Goal: Task Accomplishment & Management: Use online tool/utility

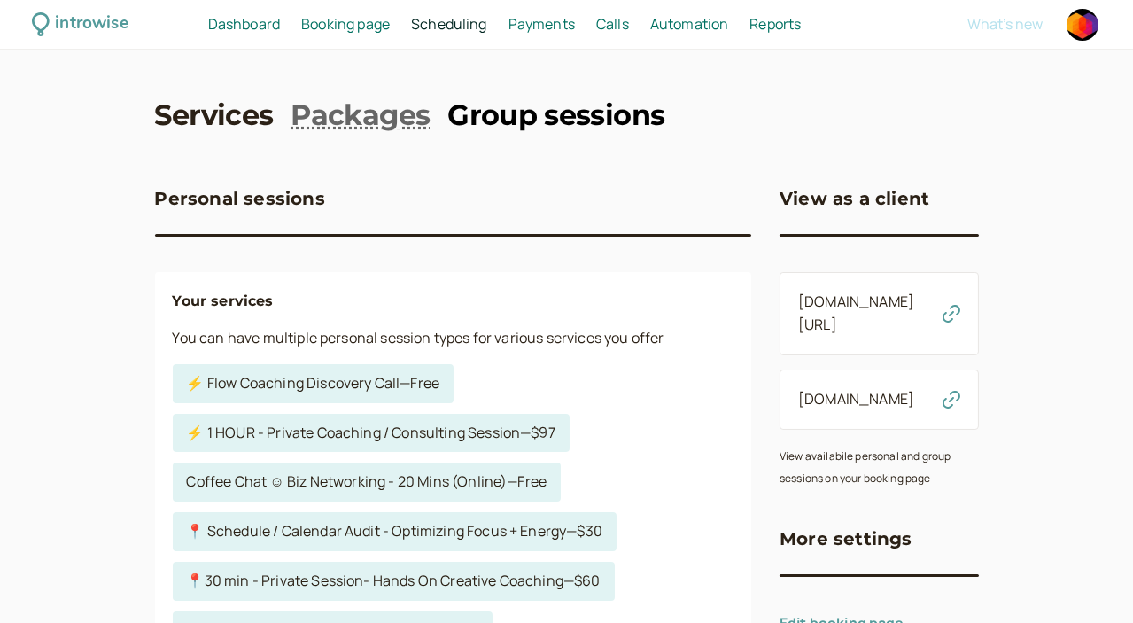
click at [479, 128] on link "Group sessions" at bounding box center [556, 116] width 217 height 40
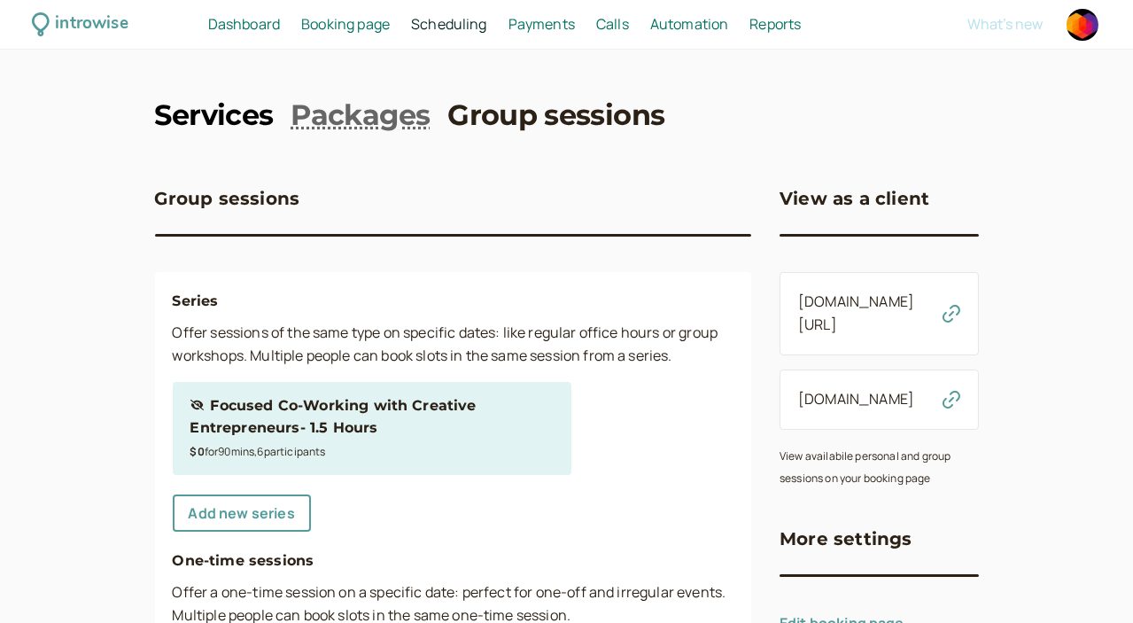
click at [155, 114] on link "Services" at bounding box center [214, 116] width 119 height 40
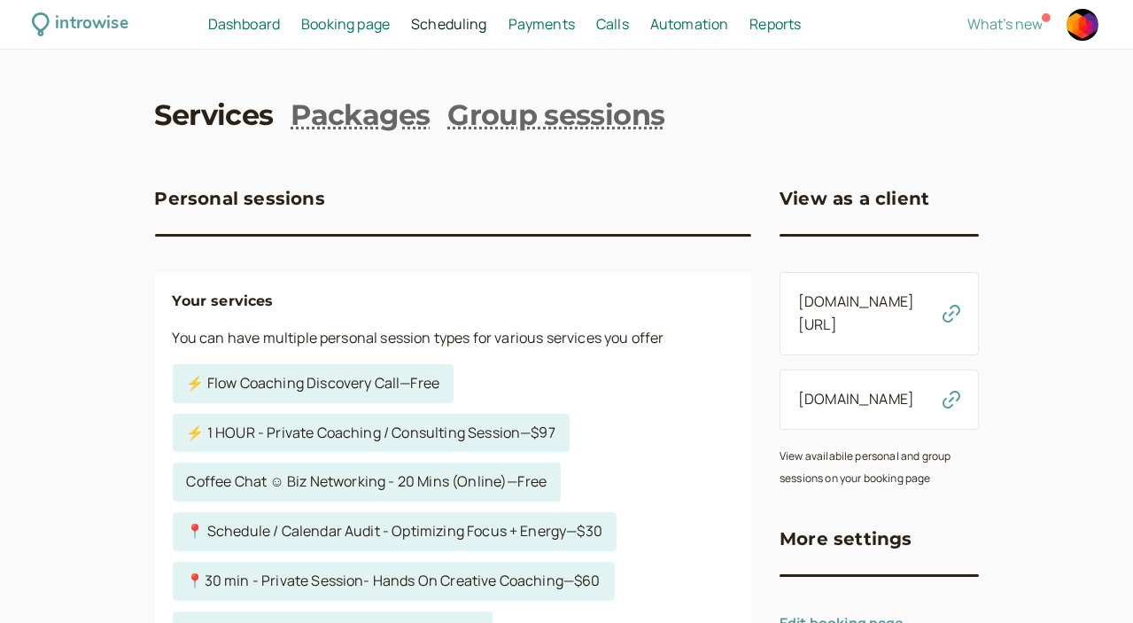
click at [268, 27] on span "Dashboard" at bounding box center [244, 23] width 72 height 19
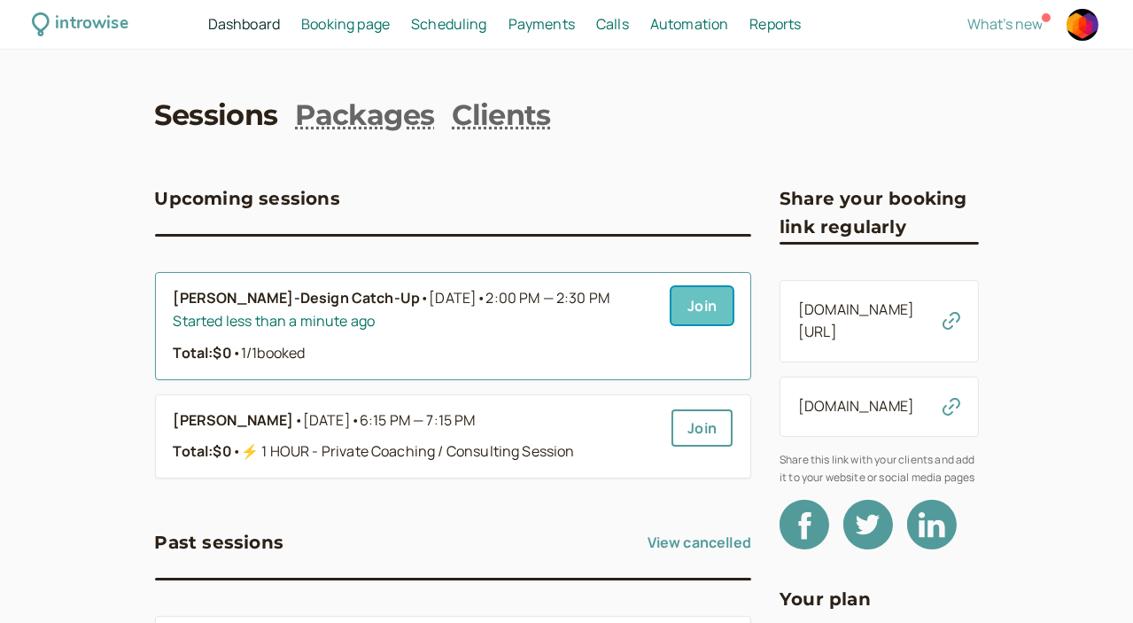
click at [672, 310] on link "Join" at bounding box center [702, 305] width 61 height 37
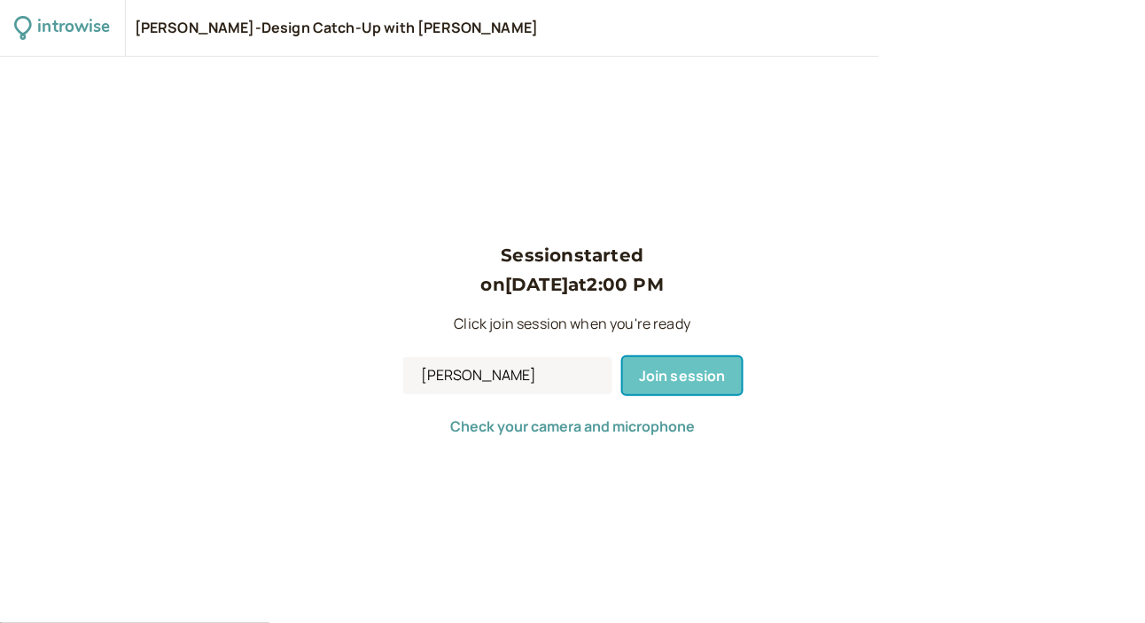
click at [672, 385] on button "Join session" at bounding box center [682, 375] width 119 height 37
